Goal: Navigation & Orientation: Find specific page/section

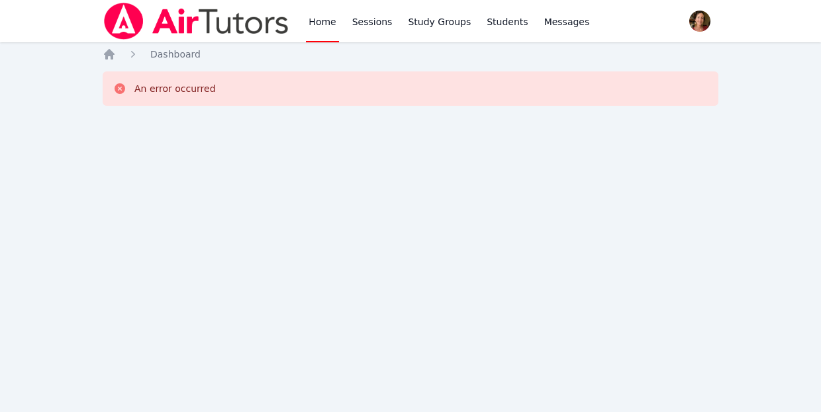
click at [372, 24] on link "Sessions" at bounding box center [372, 21] width 46 height 42
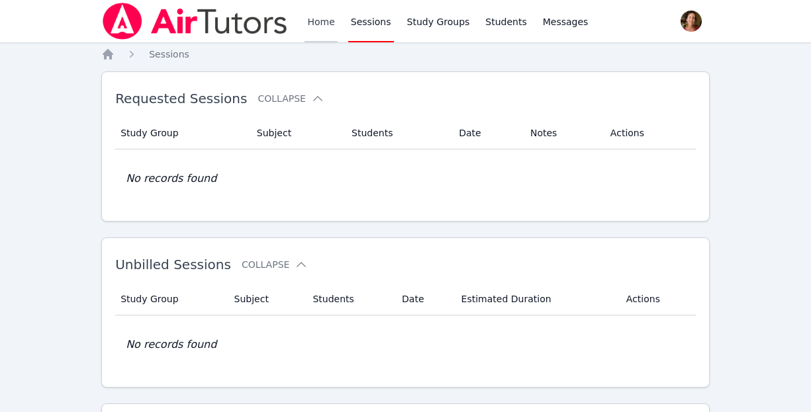
click at [314, 16] on link "Home" at bounding box center [320, 21] width 32 height 42
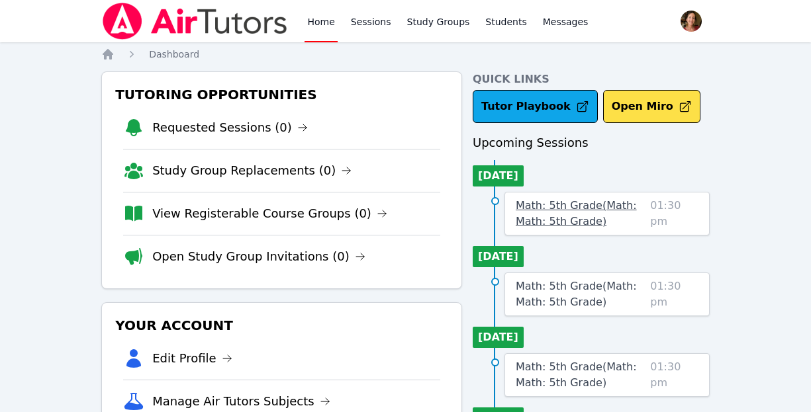
click at [529, 214] on link "Math: 5th Grade ( Math: Math: 5th Grade )" at bounding box center [579, 214] width 129 height 32
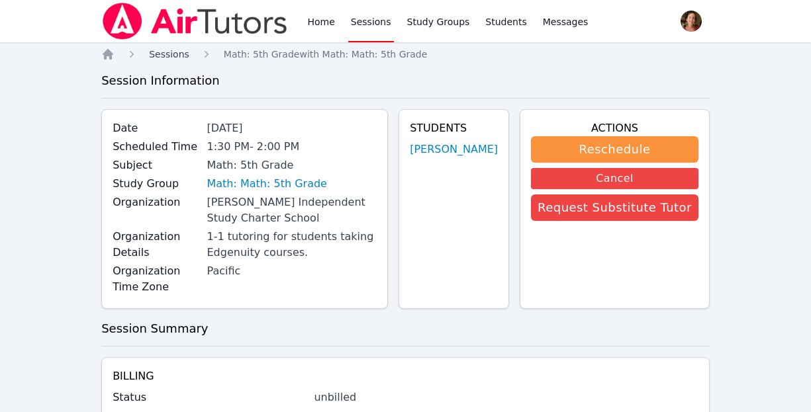
click at [175, 54] on span "Sessions" at bounding box center [169, 54] width 40 height 11
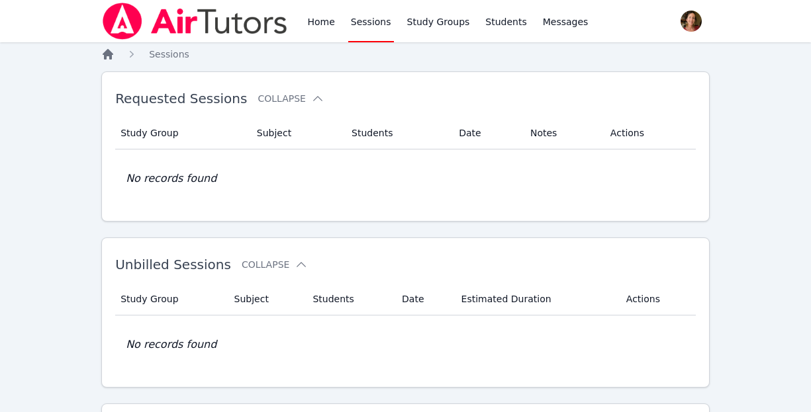
click at [109, 52] on icon "Breadcrumb" at bounding box center [108, 54] width 11 height 11
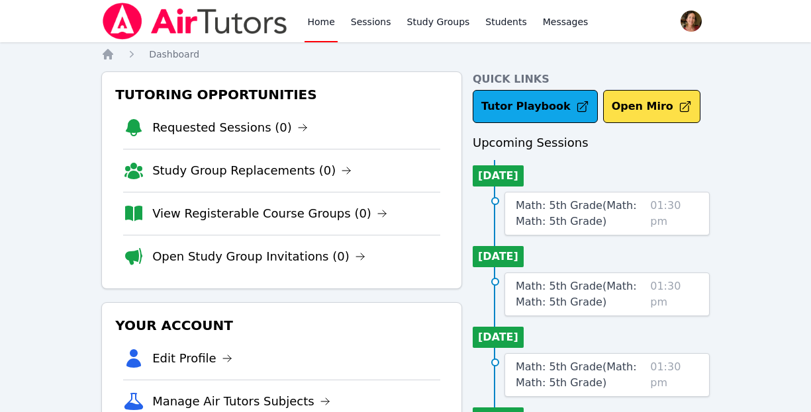
click at [206, 17] on img at bounding box center [194, 21] width 187 height 37
click at [604, 110] on button "Open Miro" at bounding box center [651, 106] width 97 height 33
click at [573, 212] on link "Math: 5th Grade ( Math: Math: 5th Grade )" at bounding box center [579, 214] width 129 height 32
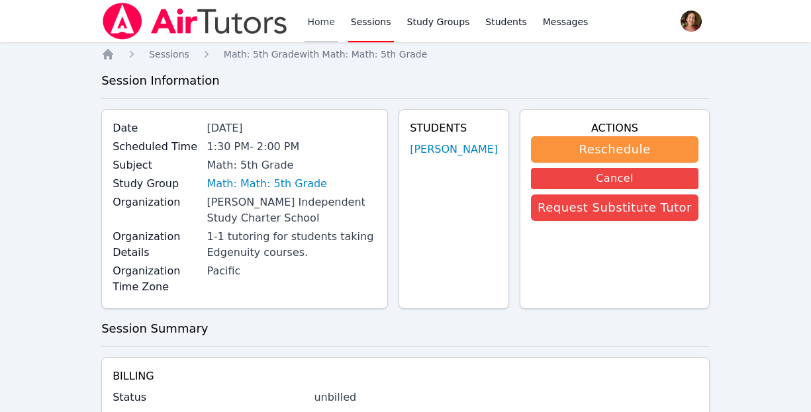
click at [313, 15] on link "Home" at bounding box center [320, 21] width 32 height 42
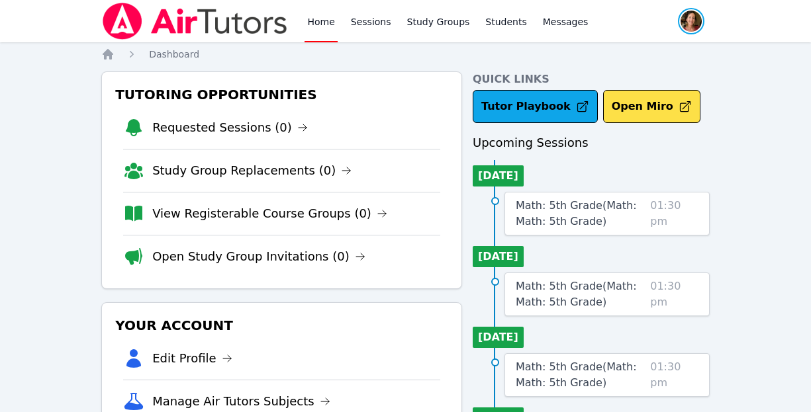
click at [687, 14] on span "button" at bounding box center [690, 21] width 29 height 29
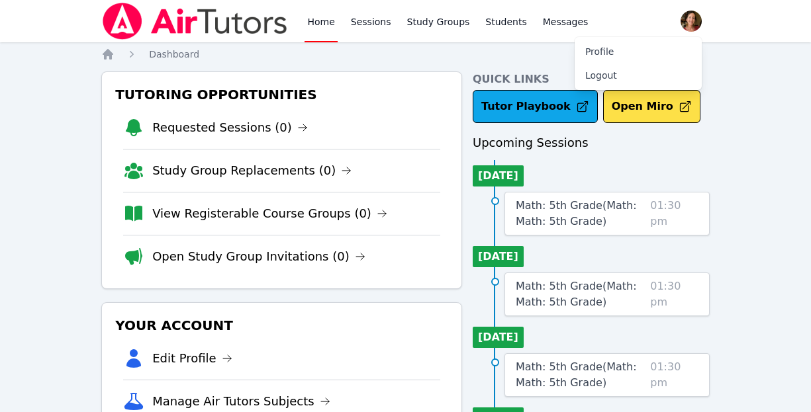
click at [277, 18] on img at bounding box center [194, 21] width 187 height 37
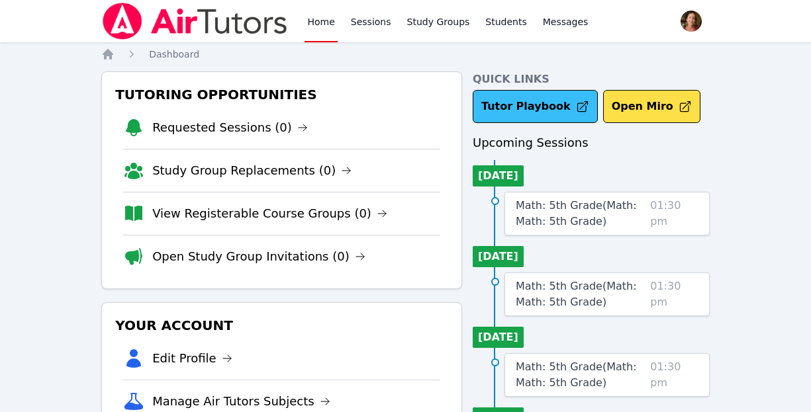
click at [537, 106] on link "Tutor Playbook" at bounding box center [534, 106] width 125 height 33
